Goal: Connect with others: Connect with others

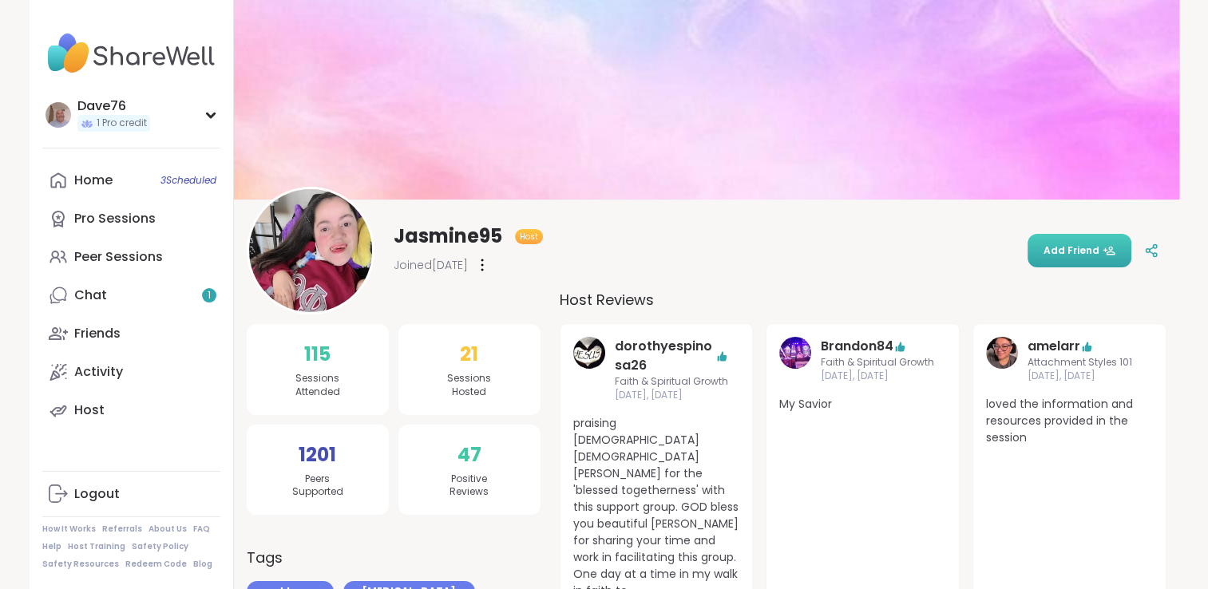
click at [1093, 244] on span "Add Friend" at bounding box center [1080, 251] width 72 height 14
click at [95, 174] on div "Home 3 Scheduled" at bounding box center [93, 181] width 38 height 18
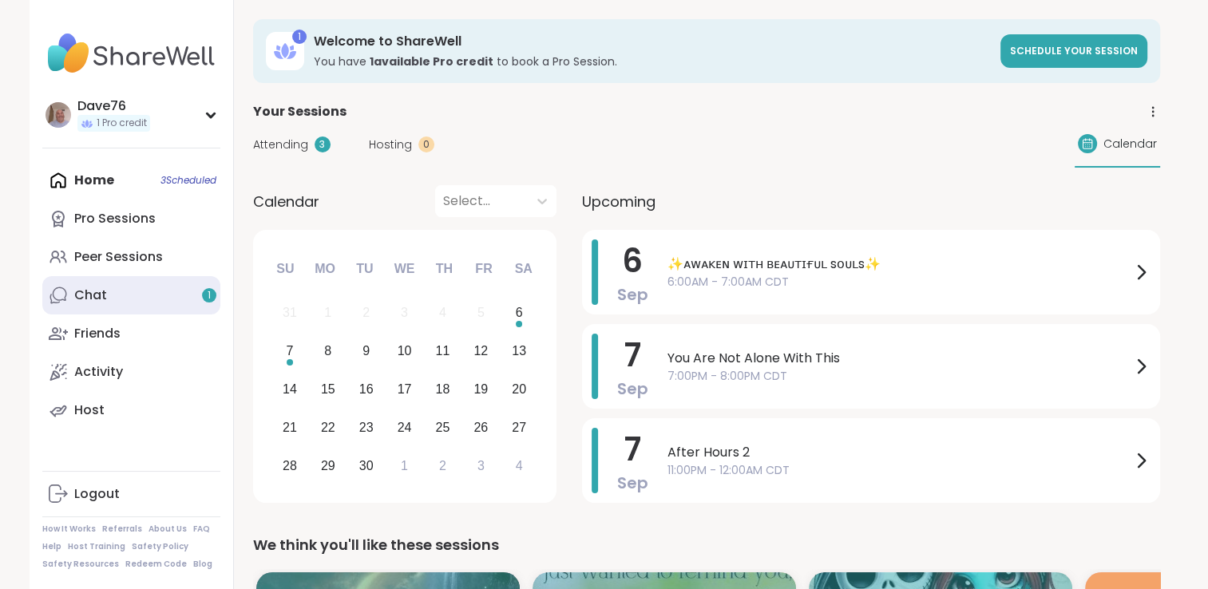
click at [95, 305] on link "Chat 1" at bounding box center [131, 295] width 178 height 38
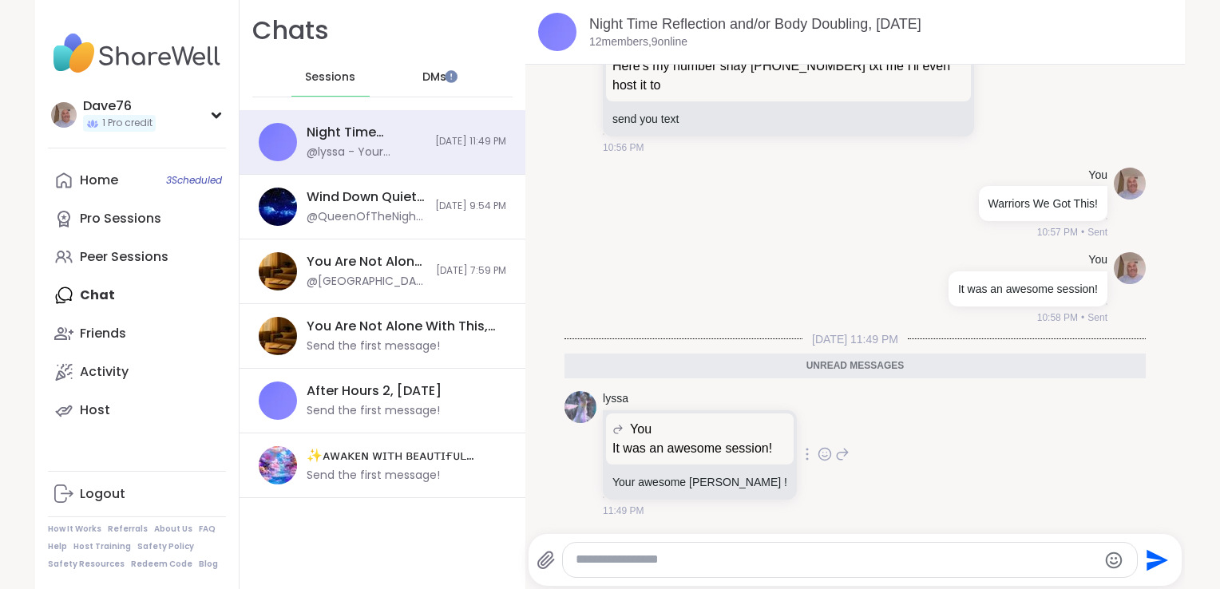
click at [818, 458] on icon at bounding box center [825, 454] width 14 height 16
click at [682, 424] on button "Select Reaction: Heart" at bounding box center [698, 429] width 32 height 32
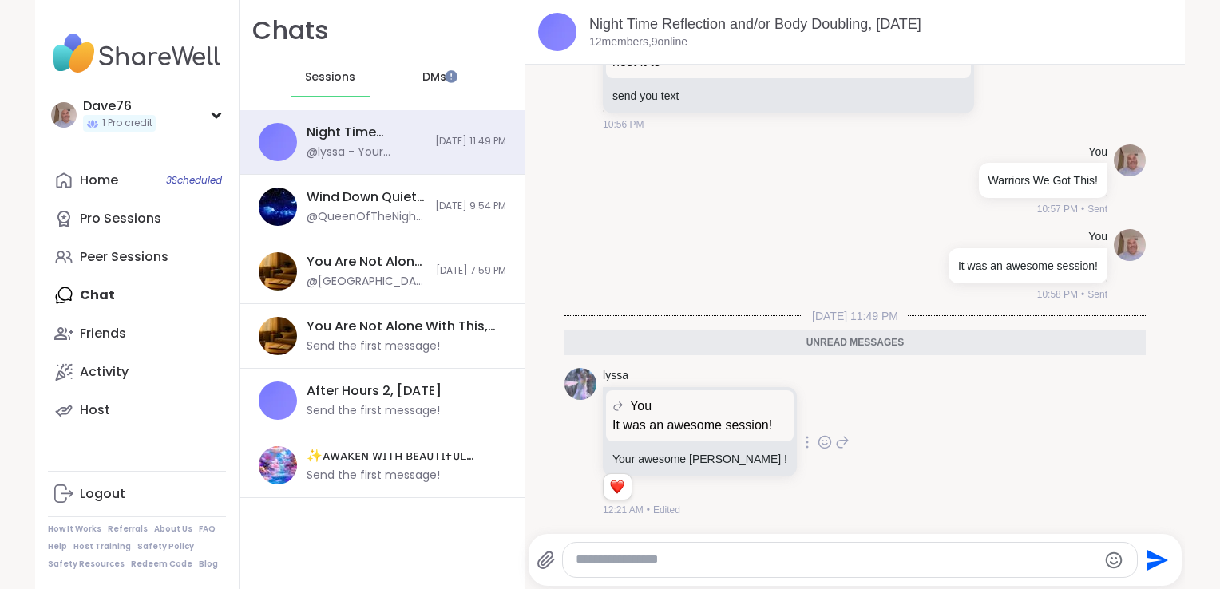
scroll to position [12750, 0]
